Goal: Manage account settings

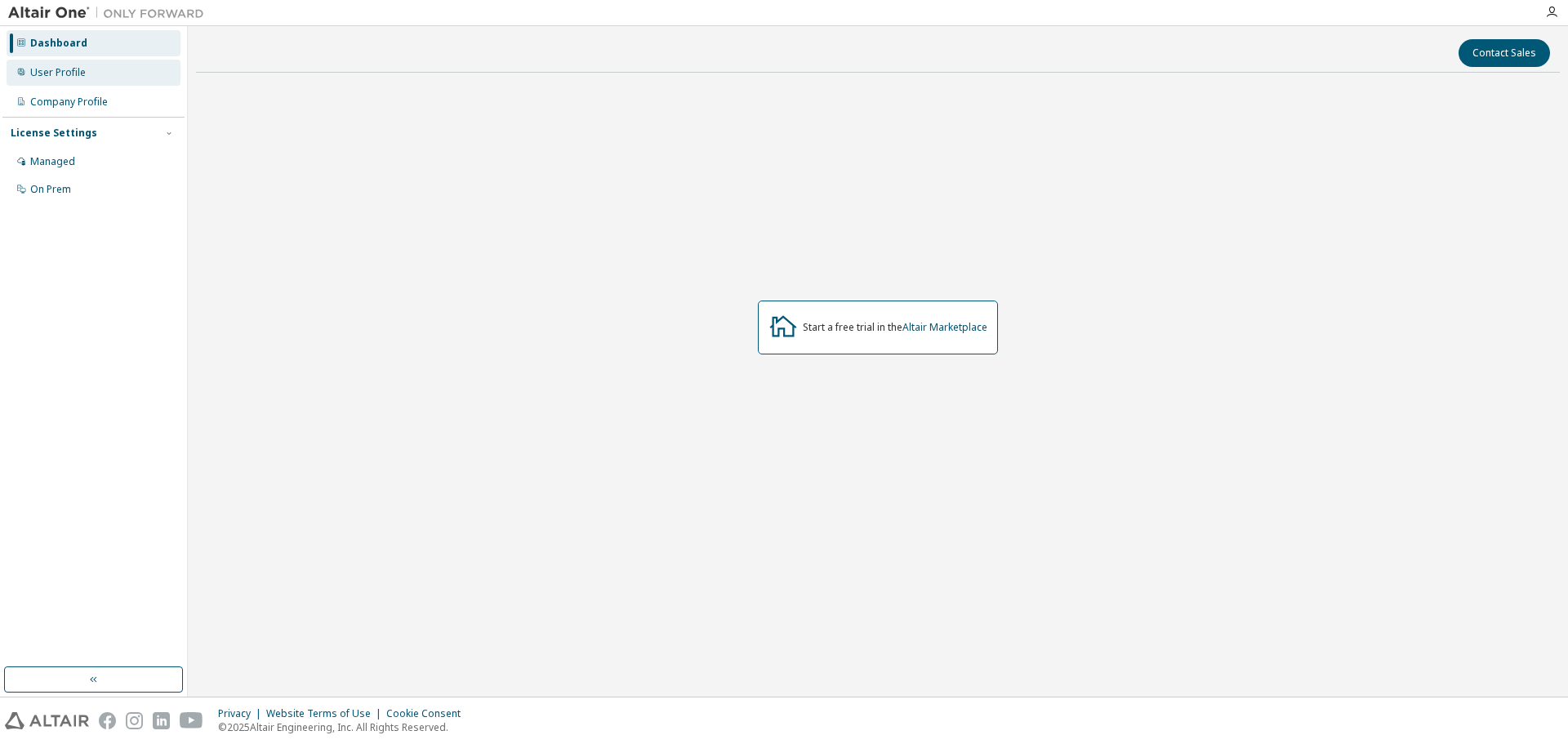
click at [84, 64] on div "User Profile" at bounding box center [94, 72] width 174 height 26
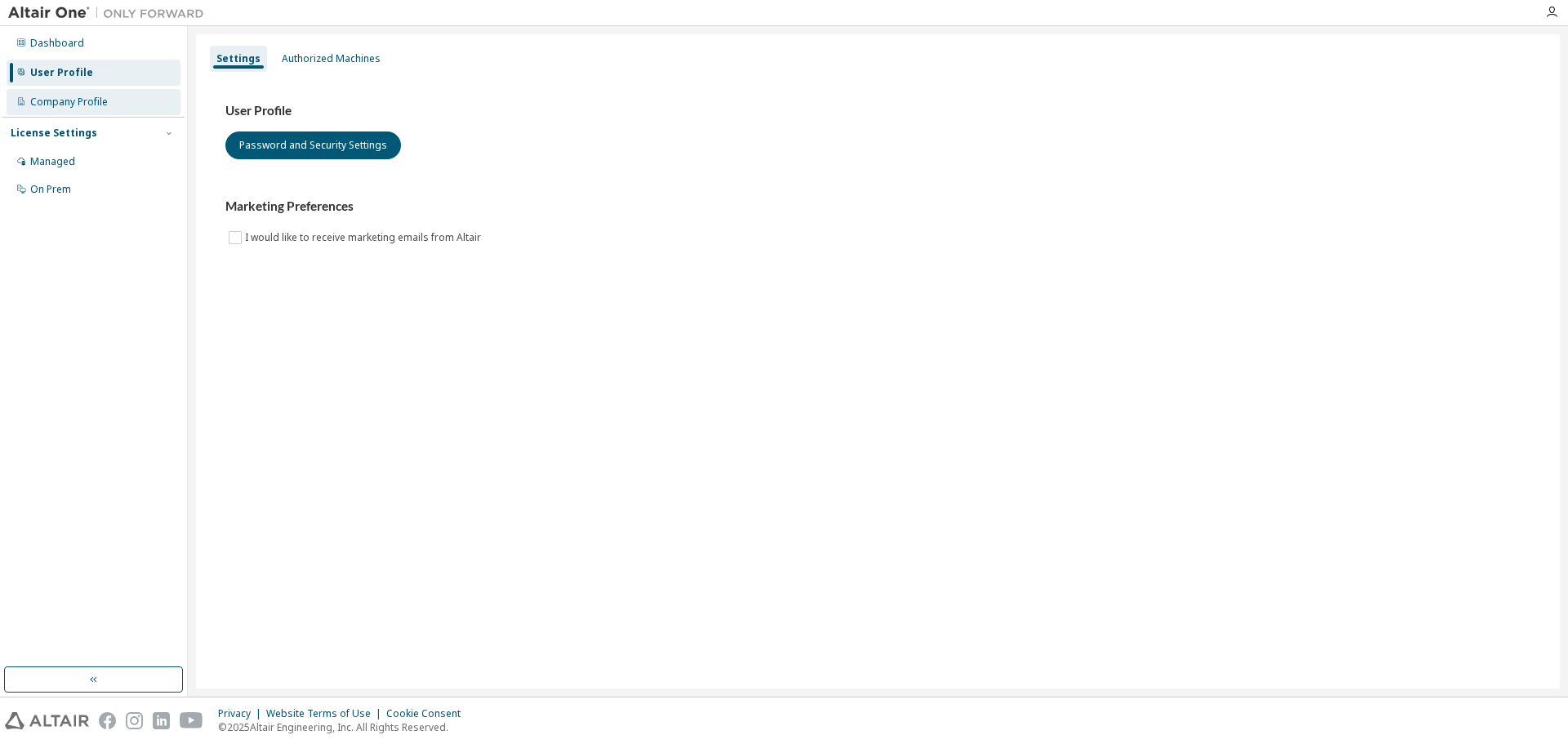
click at [87, 107] on div "Company Profile" at bounding box center [69, 101] width 77 height 13
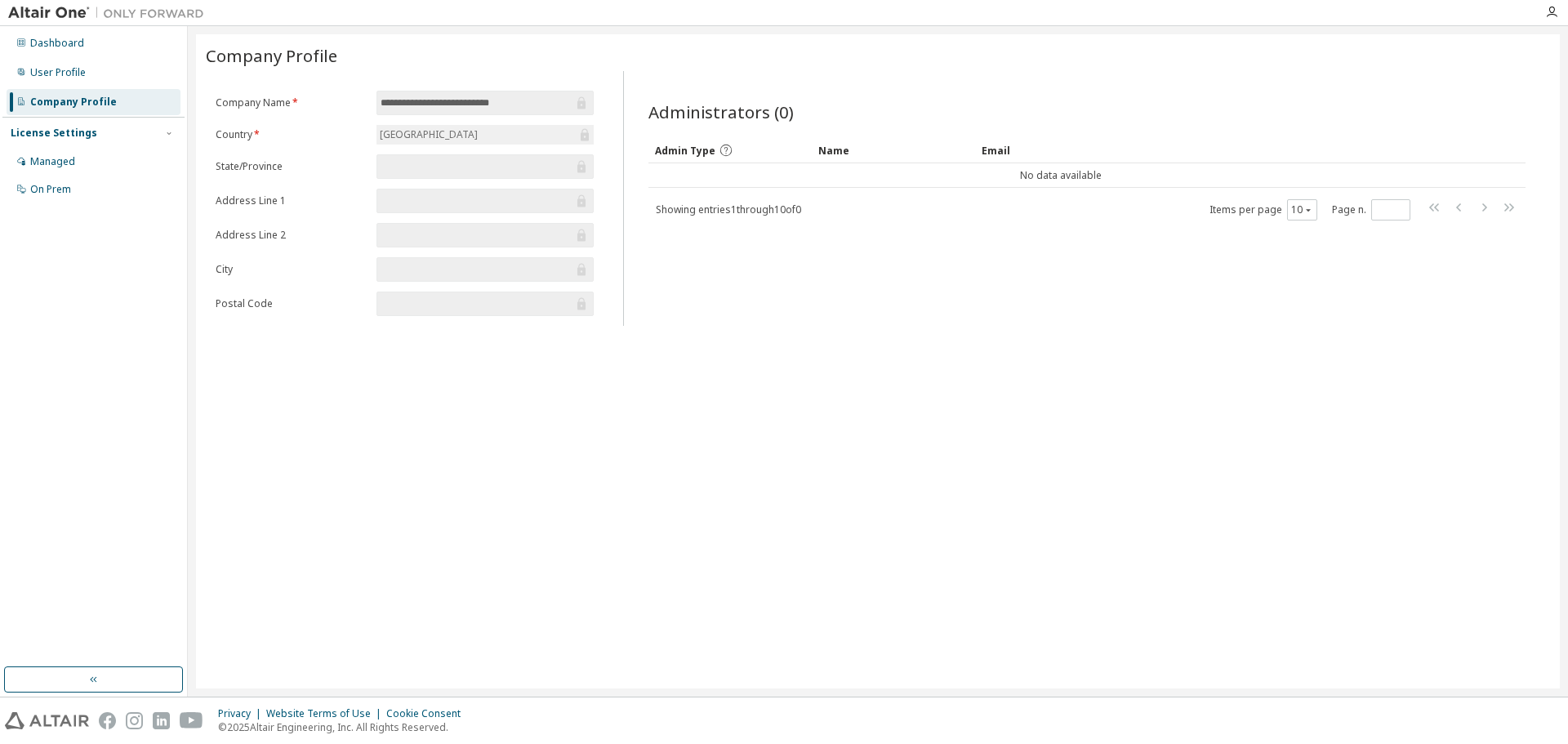
click at [432, 112] on span "**********" at bounding box center [485, 103] width 217 height 25
click at [393, 141] on div "Indonesia" at bounding box center [429, 134] width 103 height 18
click at [82, 69] on div "User Profile" at bounding box center [58, 72] width 56 height 13
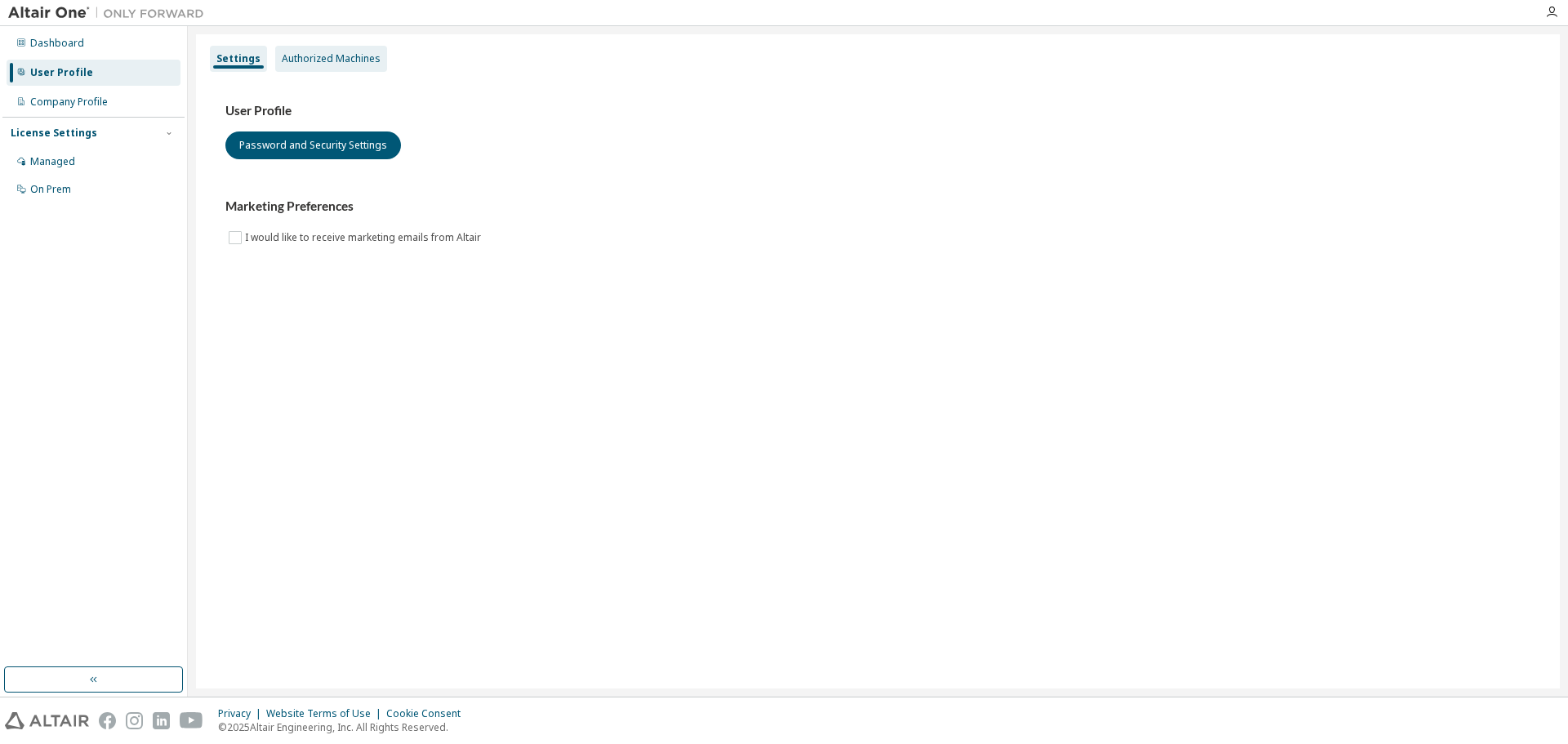
click at [305, 70] on div "Authorized Machines" at bounding box center [331, 58] width 112 height 26
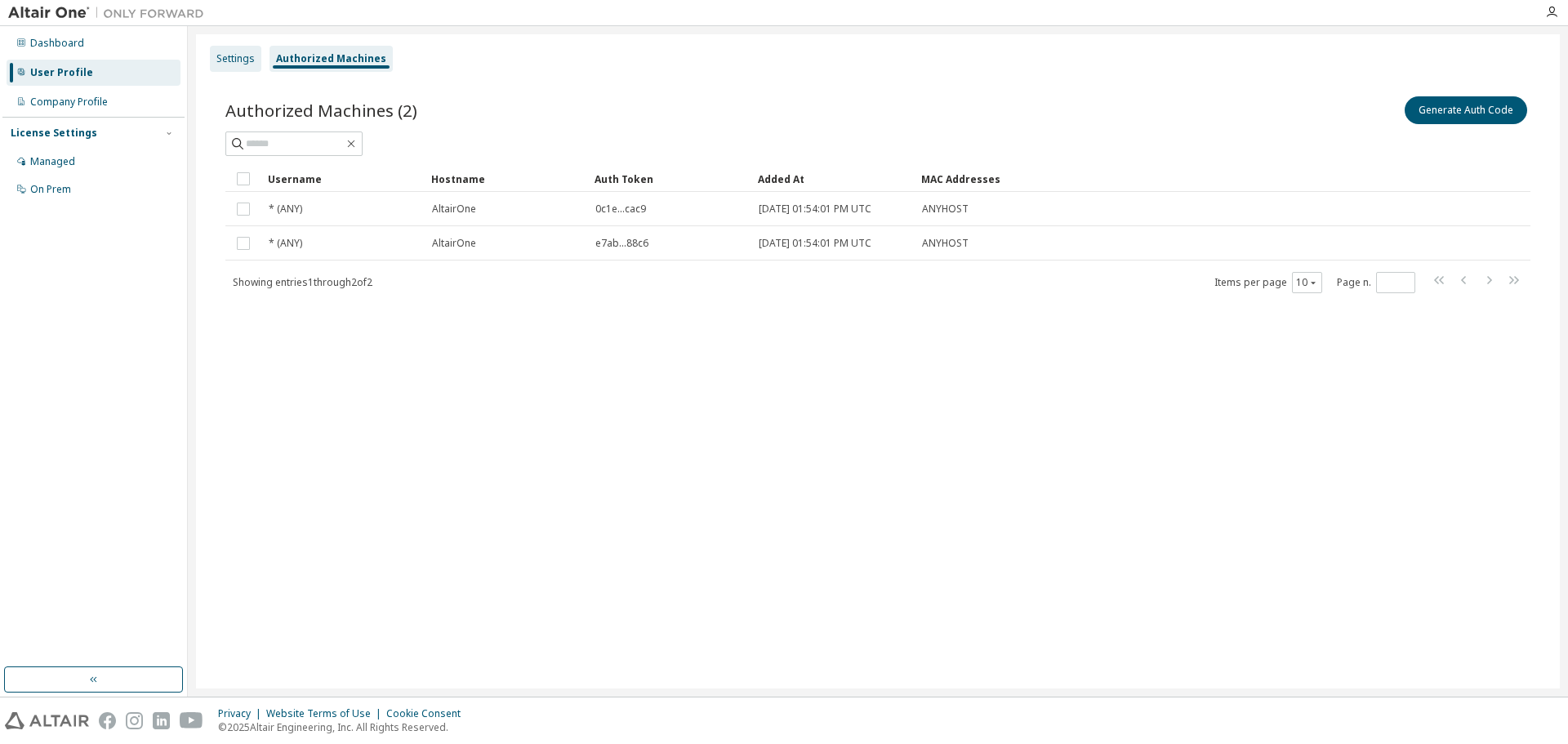
click at [244, 70] on div "Settings" at bounding box center [235, 58] width 52 height 26
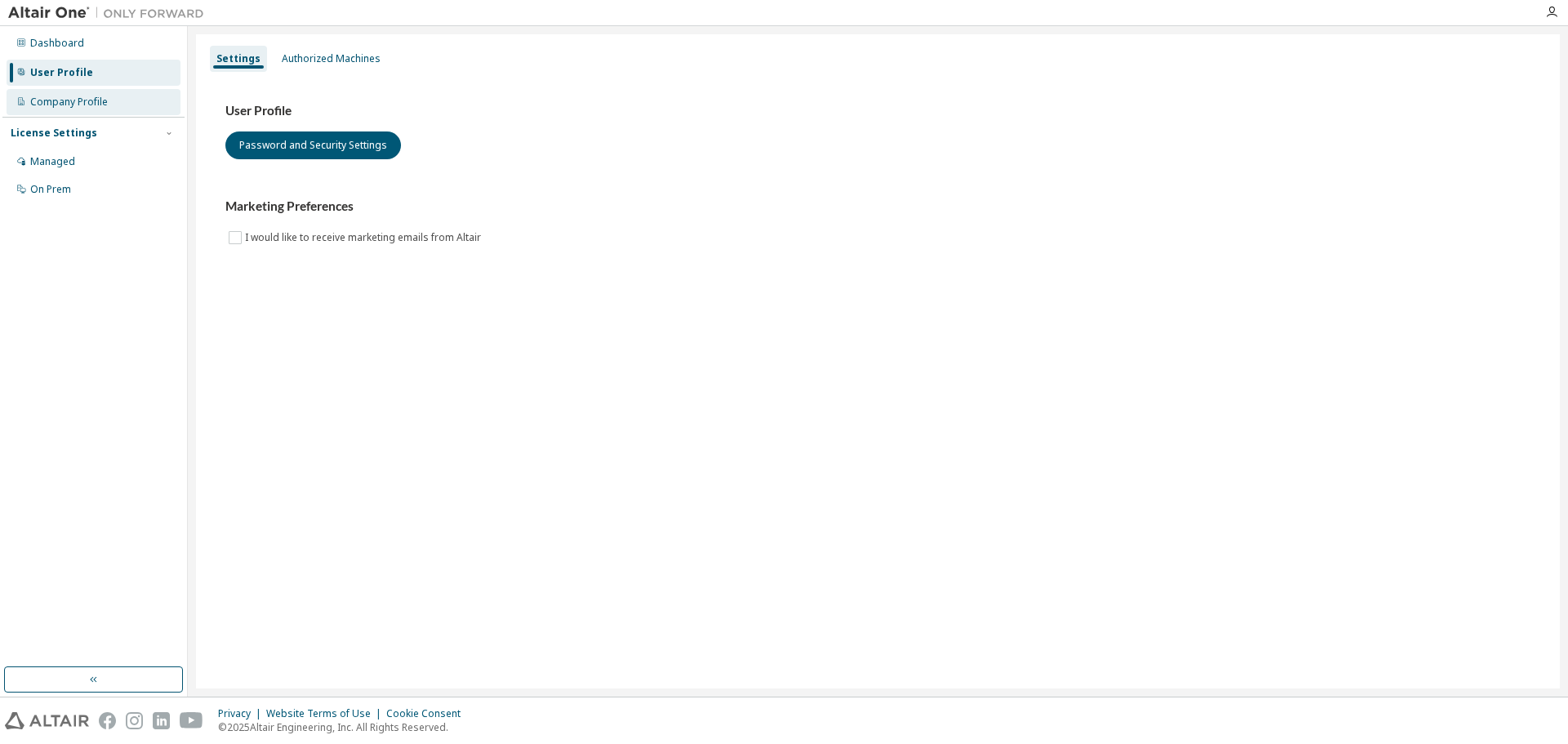
click at [91, 109] on div "Company Profile" at bounding box center [94, 102] width 174 height 26
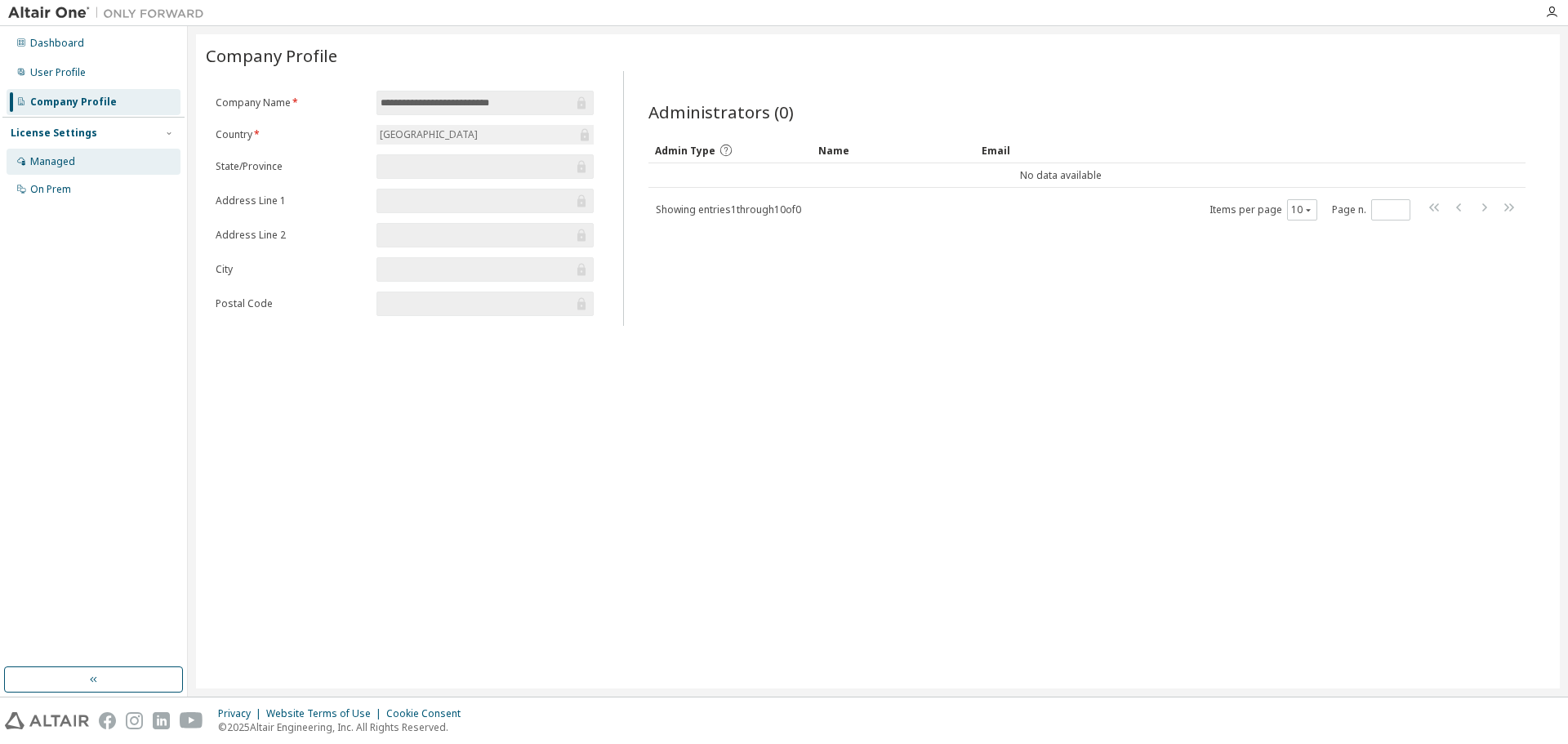
click at [86, 159] on div "Managed" at bounding box center [94, 162] width 174 height 26
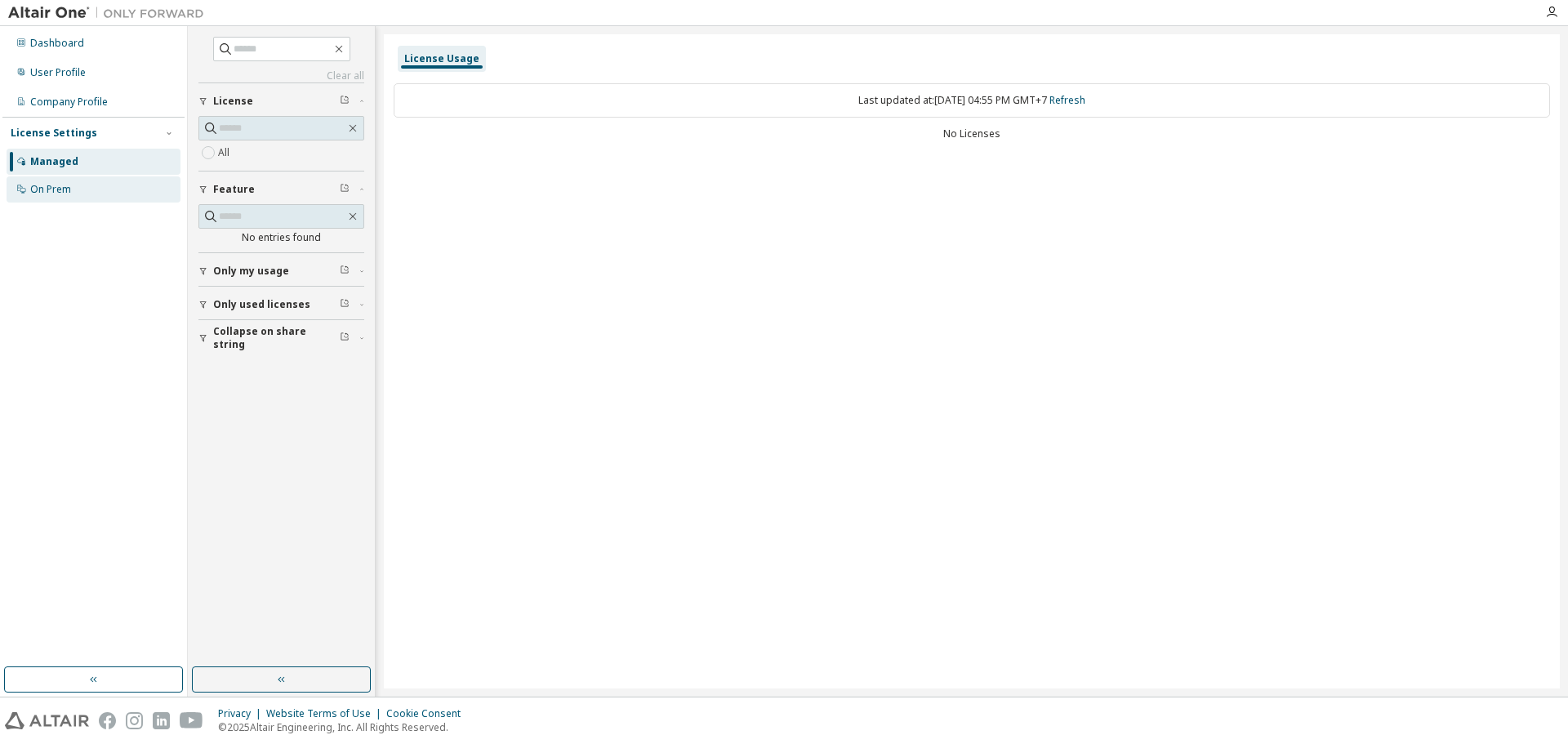
click at [86, 177] on div "On Prem" at bounding box center [94, 189] width 174 height 26
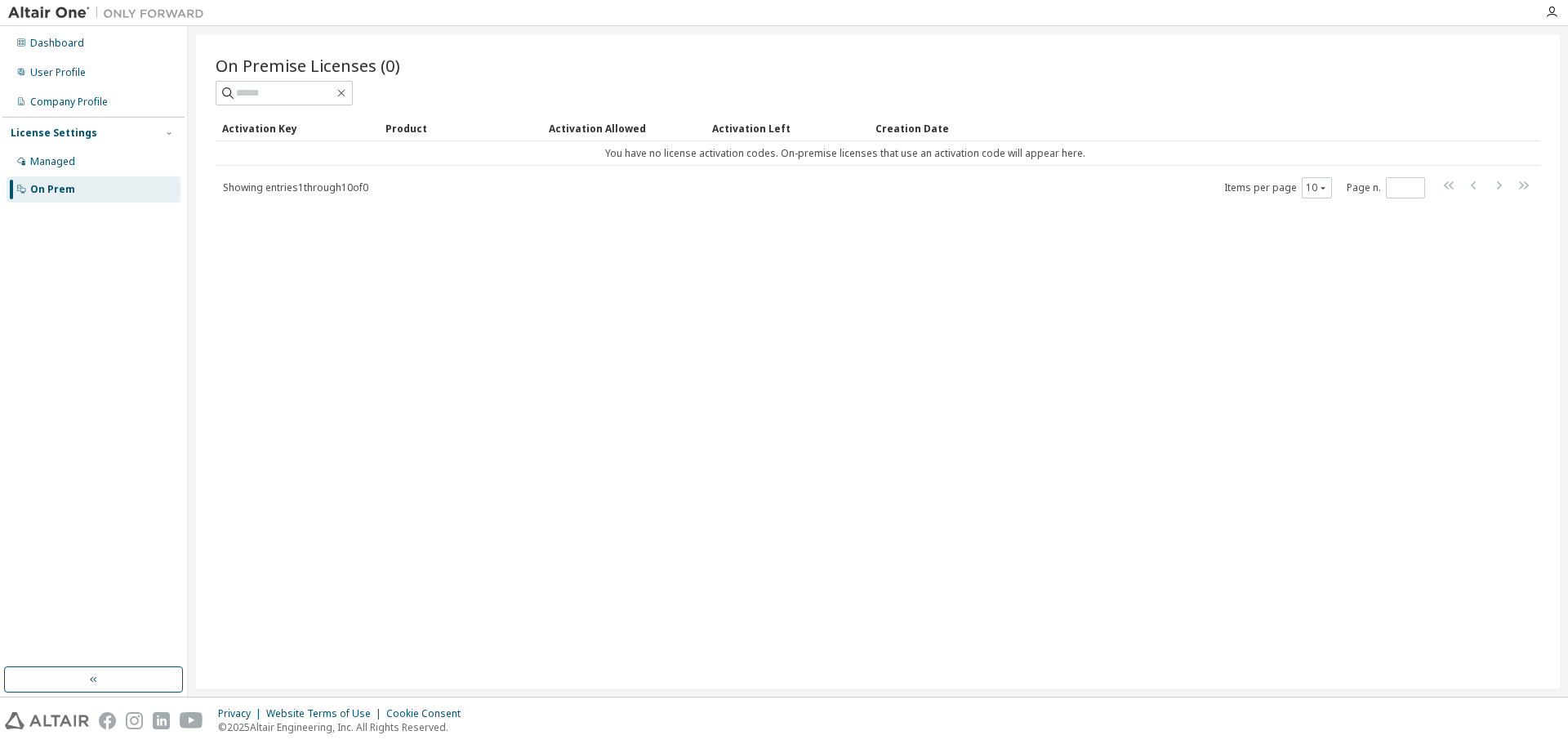
click at [1559, 13] on div at bounding box center [1552, 12] width 33 height 13
click at [1551, 8] on icon "button" at bounding box center [1552, 12] width 13 height 13
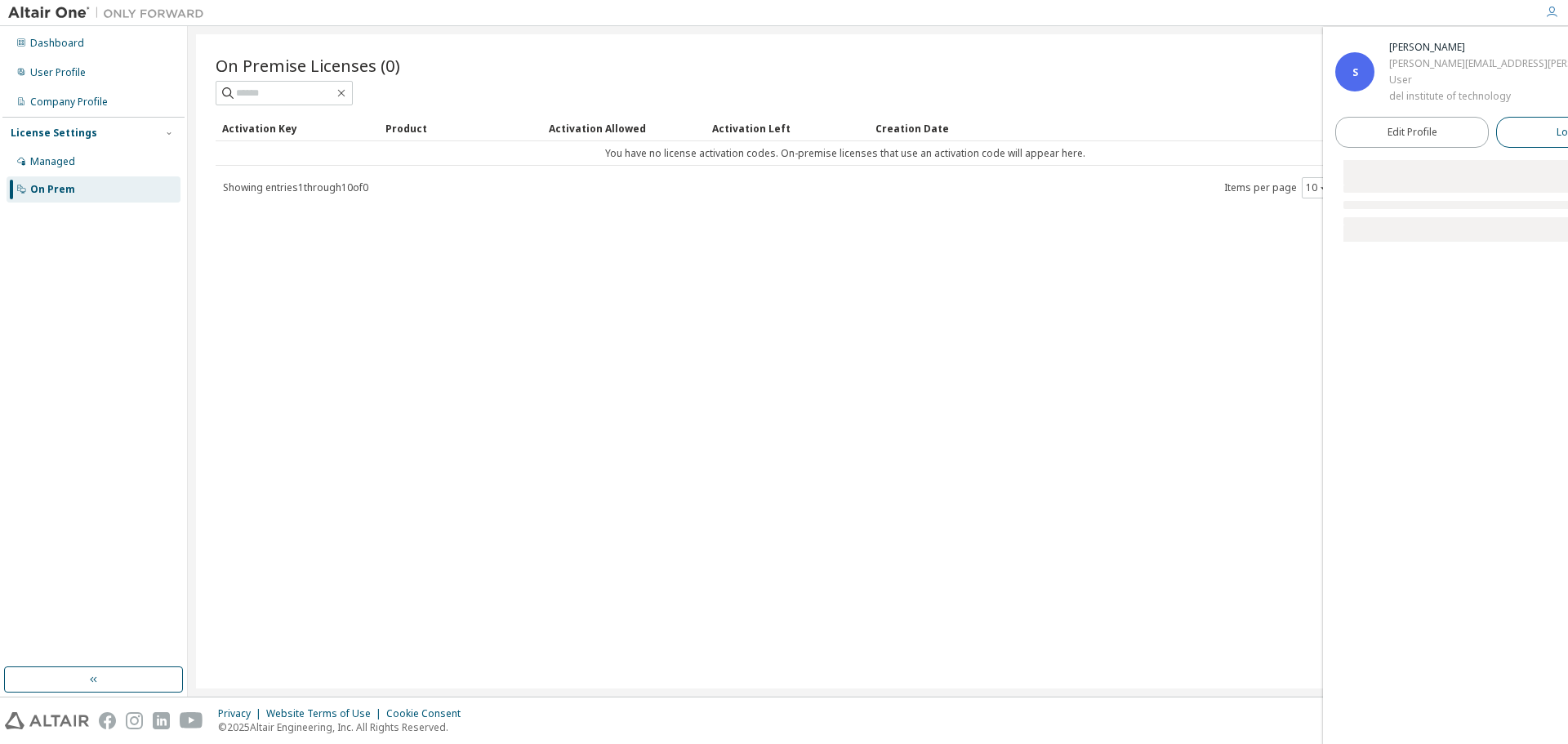
click at [1557, 130] on span "Logout" at bounding box center [1573, 131] width 34 height 16
